Goal: Task Accomplishment & Management: Manage account settings

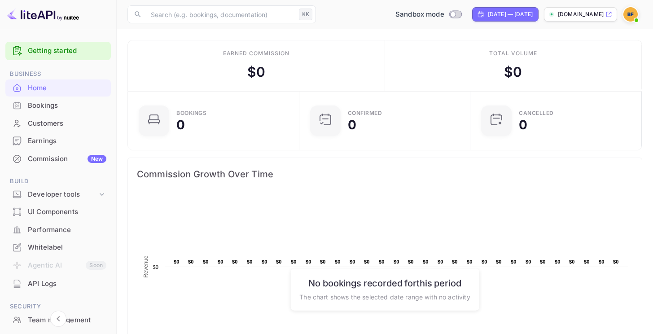
scroll to position [116, 0]
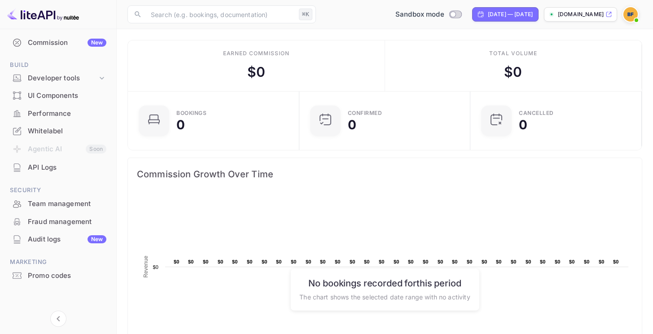
click at [64, 136] on div "Whitelabel" at bounding box center [57, 132] width 105 height 18
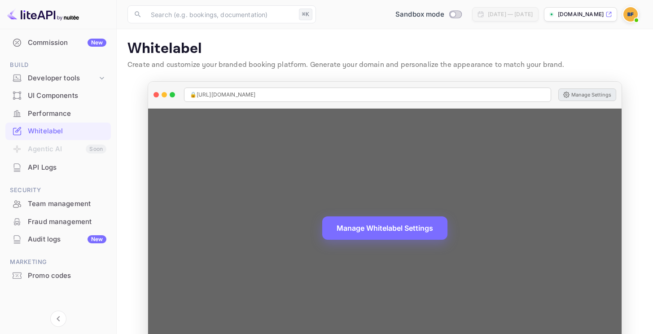
click at [581, 98] on button "Manage Settings" at bounding box center [587, 94] width 58 height 13
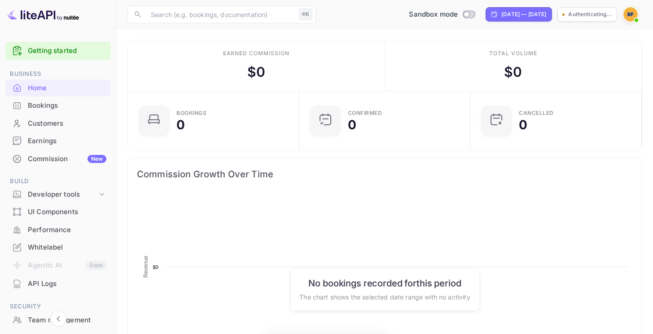
scroll to position [139, 159]
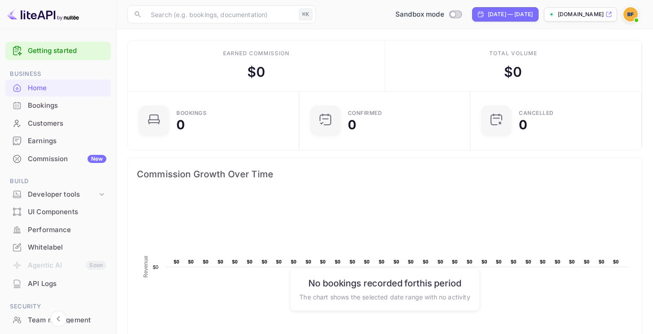
click at [632, 13] on img at bounding box center [630, 14] width 14 height 14
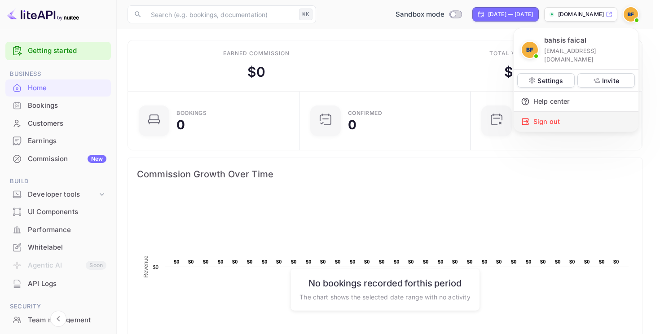
click at [565, 112] on div "Sign out" at bounding box center [575, 122] width 125 height 20
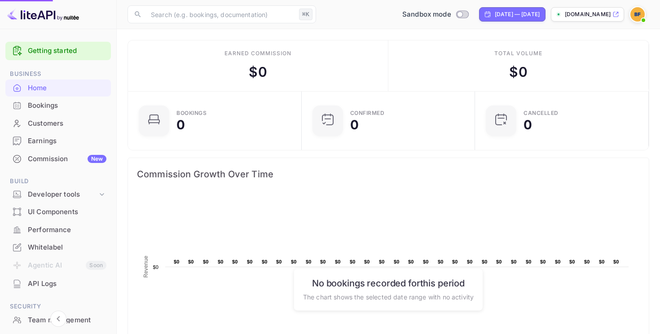
scroll to position [7, 7]
click at [565, 86] on div "Sign out" at bounding box center [592, 80] width 94 height 11
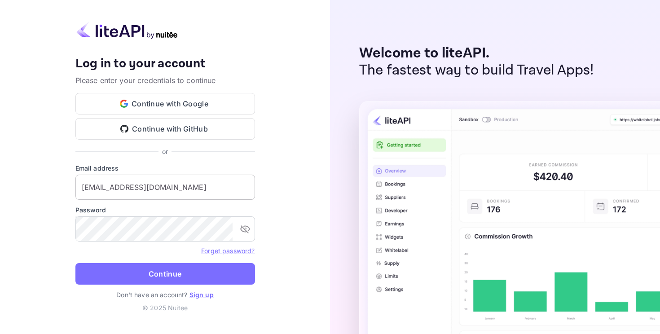
click at [153, 192] on input "[EMAIL_ADDRESS][DOMAIN_NAME]" at bounding box center [165, 187] width 180 height 25
type input "[PERSON_NAME][EMAIL_ADDRESS][DOMAIN_NAME]"
click at [75, 263] on button "Continue" at bounding box center [165, 274] width 180 height 22
